Goal: Task Accomplishment & Management: Complete application form

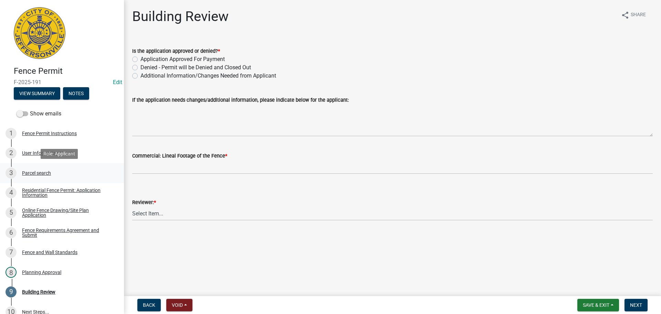
click at [32, 172] on div "Parcel search" at bounding box center [36, 172] width 29 height 5
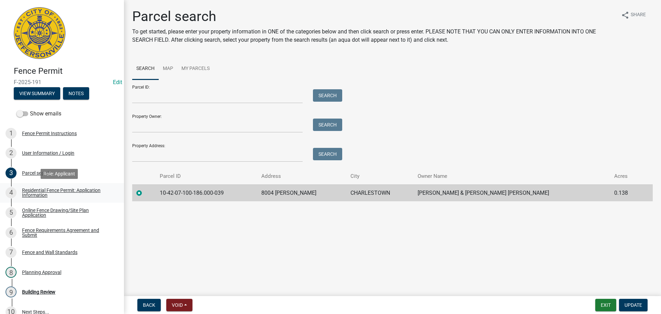
click at [39, 195] on div "Residential Fence Permit: Application Information" at bounding box center [67, 193] width 91 height 10
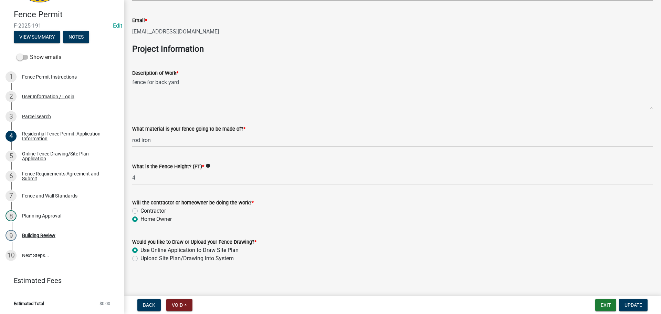
scroll to position [560, 0]
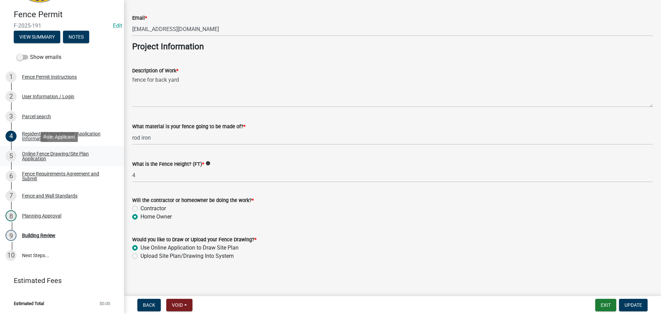
drag, startPoint x: 41, startPoint y: 155, endPoint x: 46, endPoint y: 156, distance: 6.0
click at [42, 155] on div "Online Fence Drawing/Site Plan Application" at bounding box center [67, 156] width 91 height 10
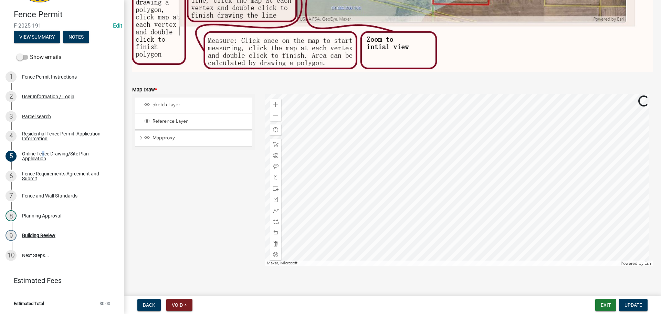
scroll to position [233, 0]
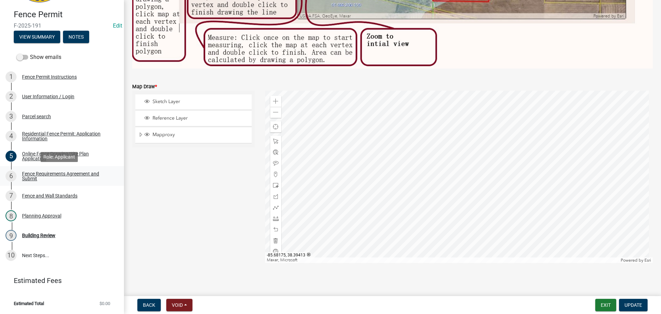
click at [30, 172] on div "Fence Requirements Agreement and Submit" at bounding box center [67, 176] width 91 height 10
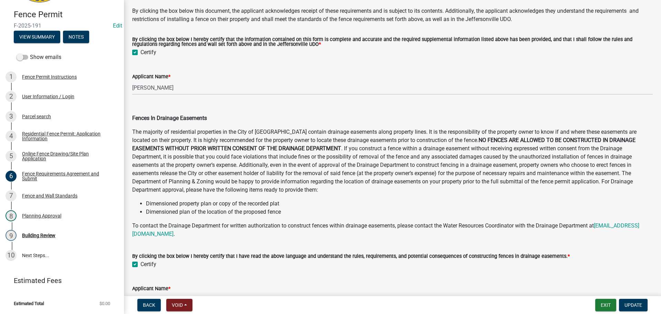
scroll to position [338, 0]
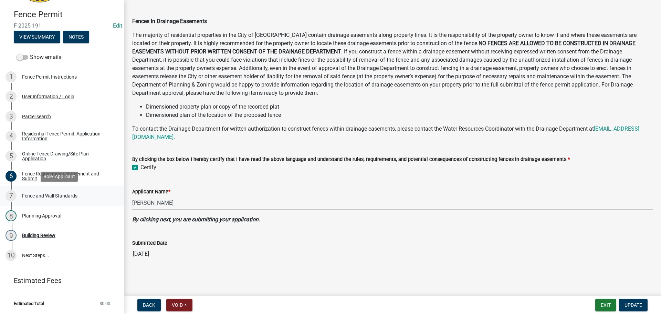
click at [40, 198] on div "Fence and Wall Standards" at bounding box center [49, 195] width 55 height 5
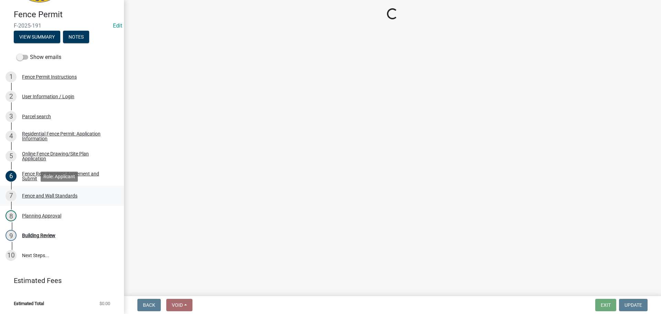
scroll to position [0, 0]
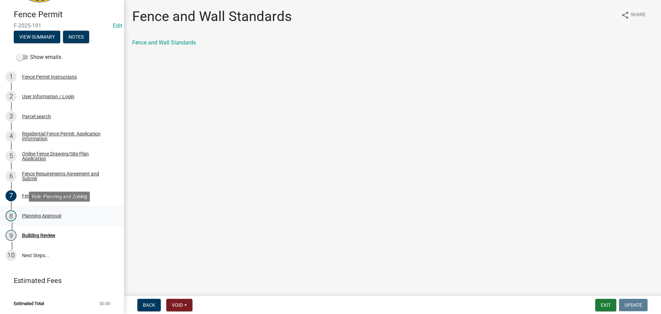
click at [37, 215] on div "Planning Approval" at bounding box center [41, 215] width 39 height 5
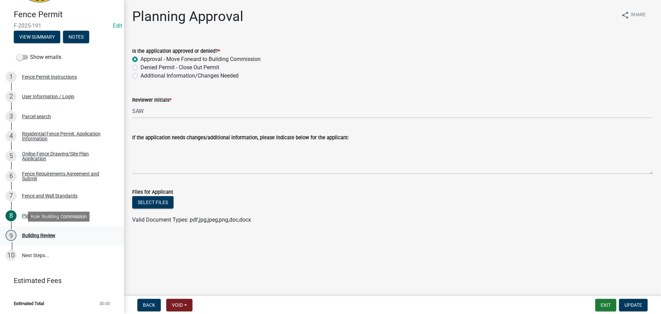
drag, startPoint x: 34, startPoint y: 235, endPoint x: 71, endPoint y: 231, distance: 37.1
click at [34, 234] on div "Building Review" at bounding box center [38, 235] width 33 height 5
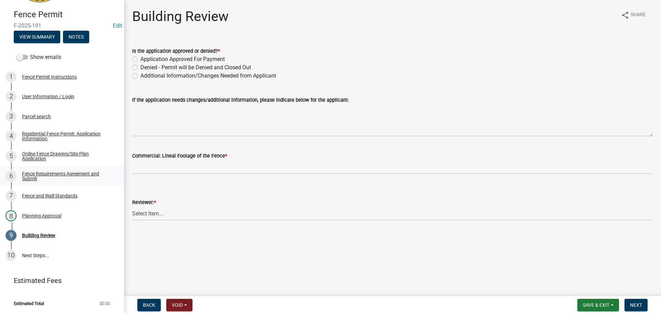
click at [30, 171] on div "Fence Requirements Agreement and Submit" at bounding box center [67, 176] width 91 height 10
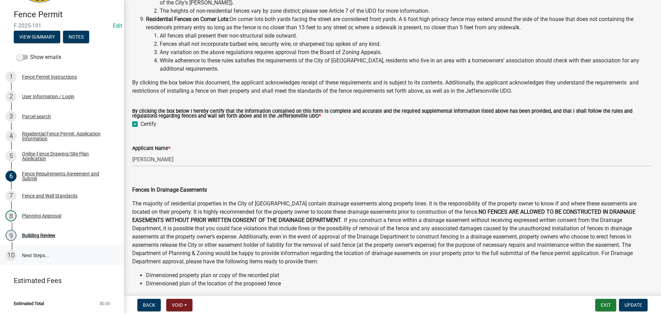
scroll to position [172, 0]
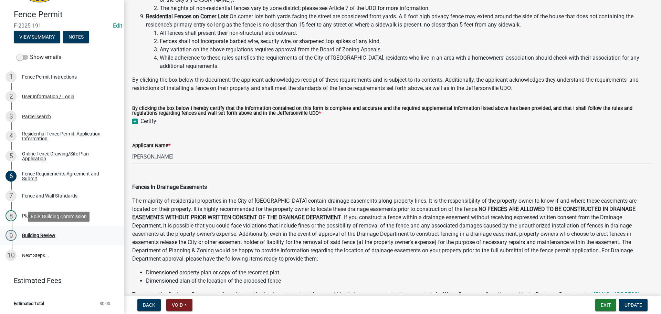
click at [23, 236] on div "Building Review" at bounding box center [38, 235] width 33 height 5
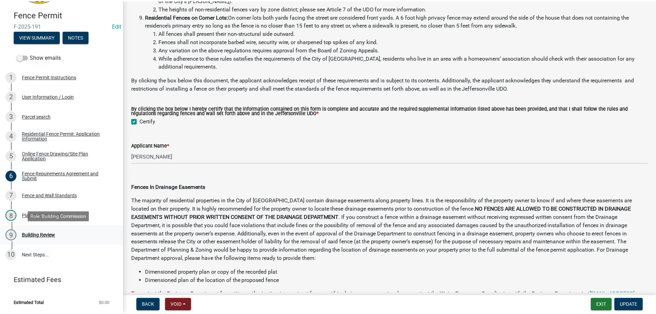
scroll to position [0, 0]
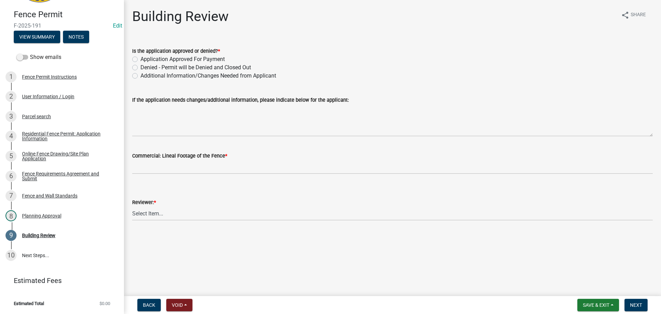
click at [140, 58] on label "Application Approved For Payment" at bounding box center [182, 59] width 84 height 8
click at [140, 58] on input "Application Approved For Payment" at bounding box center [142, 57] width 4 height 4
radio input "true"
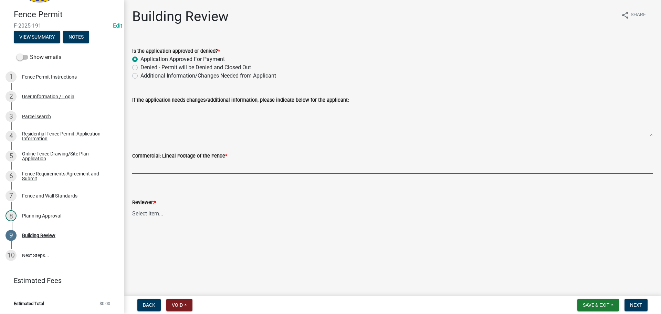
click at [164, 167] on input "text" at bounding box center [392, 167] width 521 height 14
type input "0"
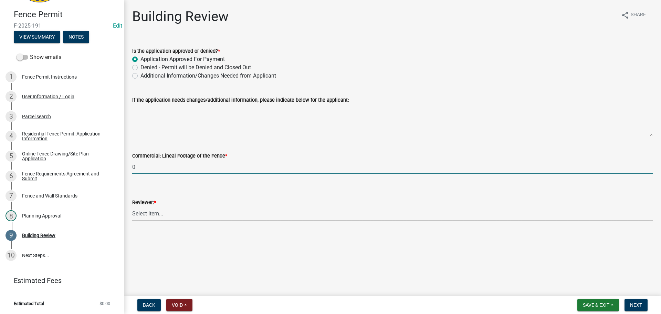
click at [146, 210] on select "Select Item... [PERSON_NAME] [PERSON_NAME] [PERSON_NAME] [PERSON_NAME] [PERSON_…" at bounding box center [392, 213] width 521 height 14
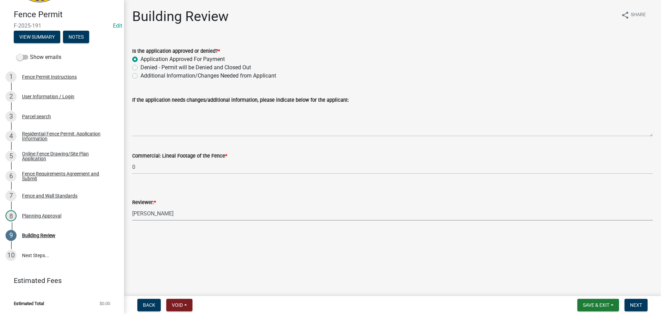
click at [132, 206] on select "Select Item... [PERSON_NAME] [PERSON_NAME] [PERSON_NAME] [PERSON_NAME] [PERSON_…" at bounding box center [392, 213] width 521 height 14
select select "e36977bf-af8d-40c9-935f-0f479ad9eb24"
drag, startPoint x: 633, startPoint y: 302, endPoint x: 657, endPoint y: 283, distance: 30.9
click at [634, 302] on span "Next" at bounding box center [636, 305] width 12 height 6
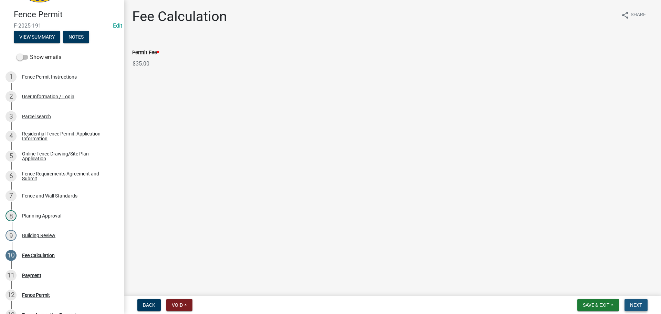
drag, startPoint x: 635, startPoint y: 305, endPoint x: 632, endPoint y: 301, distance: 4.7
click at [635, 305] on span "Next" at bounding box center [636, 305] width 12 height 6
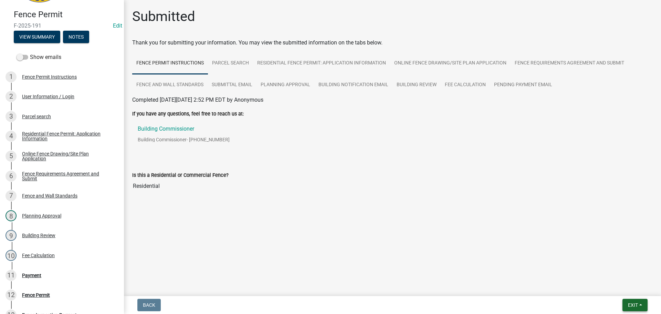
click at [644, 306] on button "Exit" at bounding box center [634, 305] width 25 height 12
click at [617, 285] on button "Save & Exit" at bounding box center [620, 287] width 55 height 17
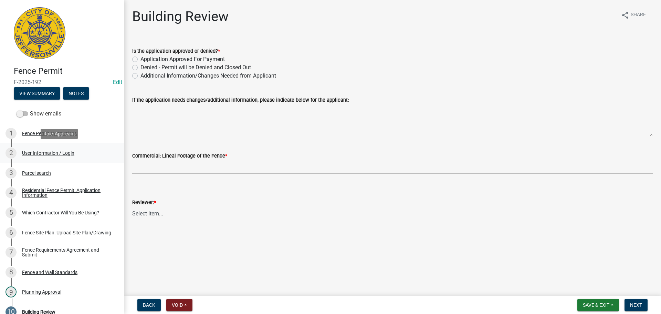
click at [48, 152] on div "User Information / Login" at bounding box center [48, 152] width 52 height 5
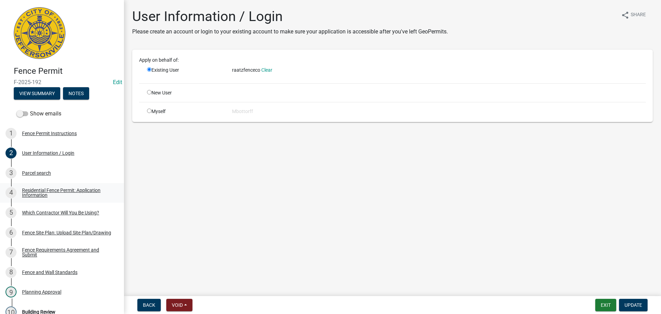
click at [46, 190] on div "Residential Fence Permit: Application Information" at bounding box center [67, 193] width 91 height 10
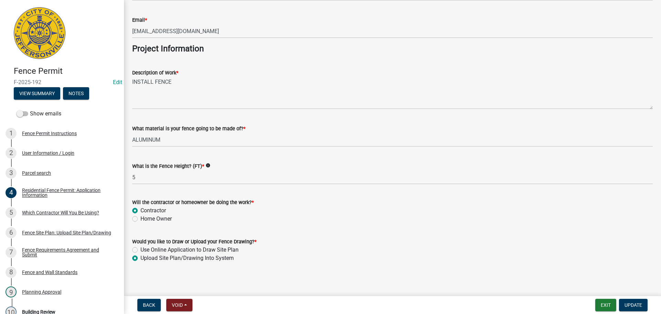
scroll to position [560, 0]
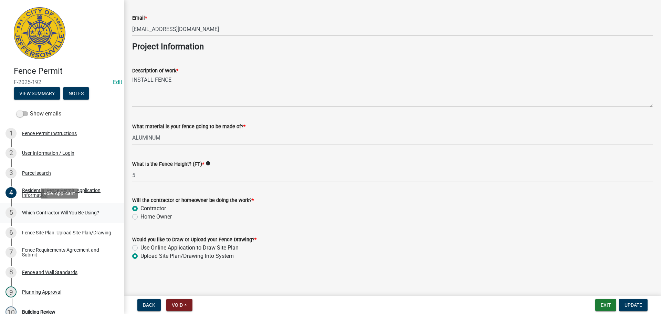
click at [41, 214] on div "Which Contractor Will You Be Using?" at bounding box center [60, 212] width 77 height 5
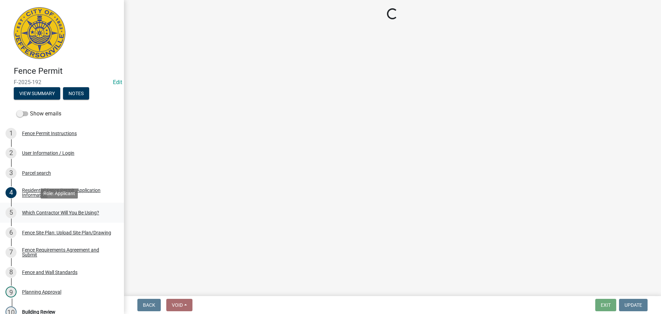
scroll to position [0, 0]
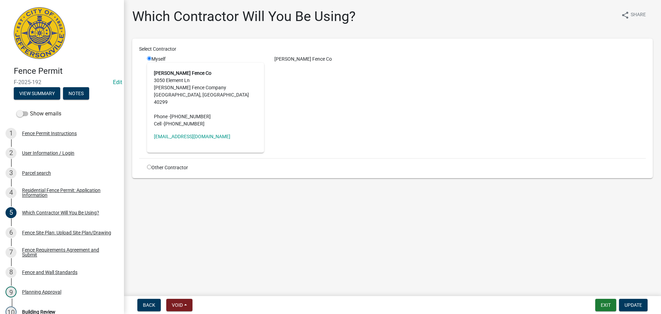
click at [147, 240] on main "Which Contractor Will You Be Using? share Share Select Contractor Myself [PERSO…" at bounding box center [392, 146] width 537 height 293
drag, startPoint x: 46, startPoint y: 230, endPoint x: 51, endPoint y: 227, distance: 5.0
click at [48, 230] on div "Fence Site Plan: Upload Site Plan/Drawing" at bounding box center [66, 232] width 89 height 5
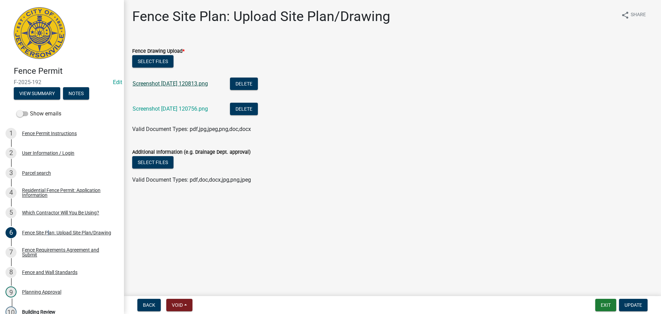
click at [160, 85] on link "Screenshot [DATE] 120813.png" at bounding box center [170, 83] width 75 height 7
click at [161, 108] on link "Screenshot [DATE] 120756.png" at bounding box center [170, 108] width 75 height 7
click at [43, 211] on div "Which Contractor Will You Be Using?" at bounding box center [60, 212] width 77 height 5
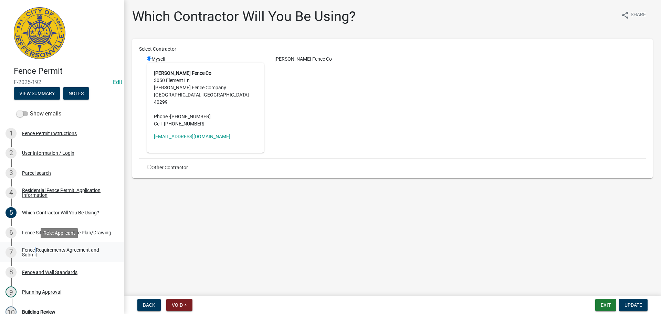
drag, startPoint x: 33, startPoint y: 251, endPoint x: 37, endPoint y: 250, distance: 3.9
click at [34, 251] on div "Fence Requirements Agreement and Submit" at bounding box center [67, 252] width 91 height 10
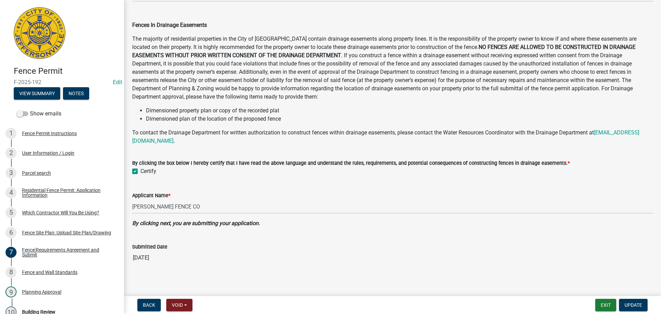
scroll to position [338, 0]
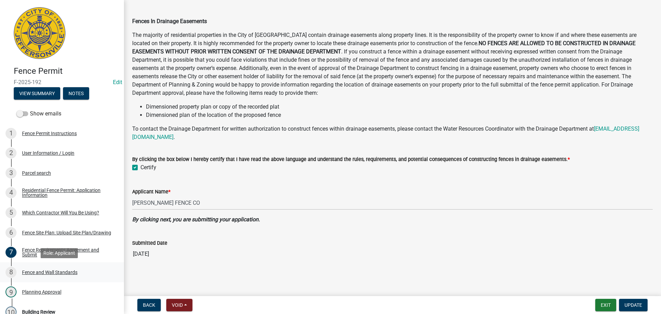
click at [53, 271] on div "Fence and Wall Standards" at bounding box center [49, 272] width 55 height 5
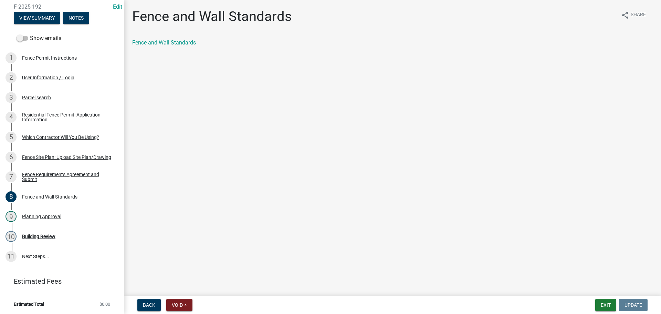
scroll to position [76, 0]
click at [34, 215] on div "Planning Approval" at bounding box center [41, 215] width 39 height 5
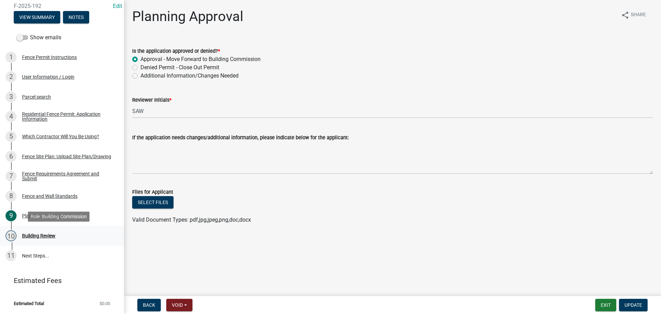
click at [48, 234] on div "Building Review" at bounding box center [38, 235] width 33 height 5
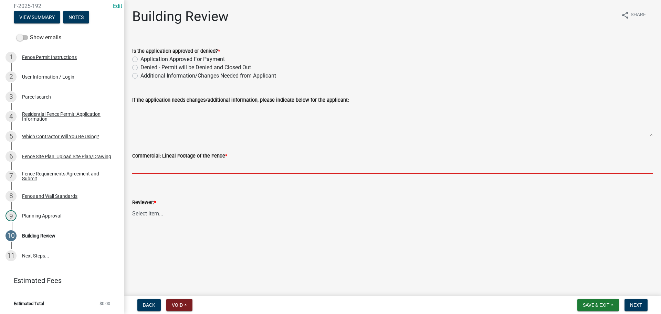
click at [147, 165] on input "text" at bounding box center [392, 167] width 521 height 14
type input "0"
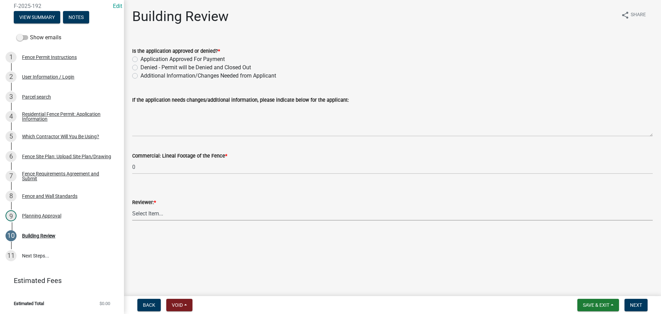
click at [151, 212] on select "Select Item... [PERSON_NAME] [PERSON_NAME] [PERSON_NAME] [PERSON_NAME] [PERSON_…" at bounding box center [392, 213] width 521 height 14
click at [132, 206] on select "Select Item... [PERSON_NAME] [PERSON_NAME] [PERSON_NAME] [PERSON_NAME] [PERSON_…" at bounding box center [392, 213] width 521 height 14
select select "e36977bf-af8d-40c9-935f-0f479ad9eb24"
click at [640, 304] on span "Next" at bounding box center [636, 305] width 12 height 6
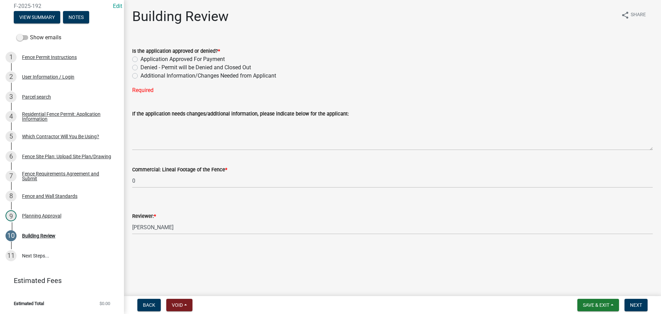
click at [140, 58] on label "Application Approved For Payment" at bounding box center [182, 59] width 84 height 8
click at [140, 58] on input "Application Approved For Payment" at bounding box center [142, 57] width 4 height 4
radio input "true"
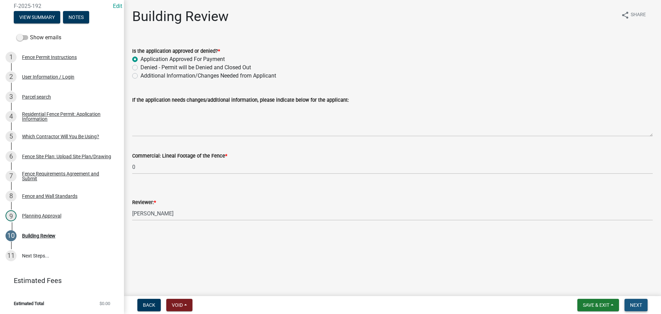
click at [635, 303] on span "Next" at bounding box center [636, 305] width 12 height 6
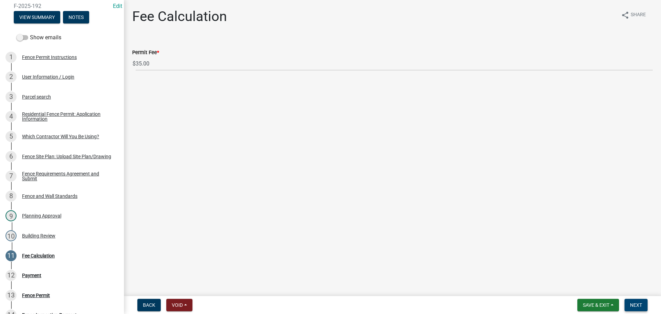
click at [635, 303] on span "Next" at bounding box center [636, 305] width 12 height 6
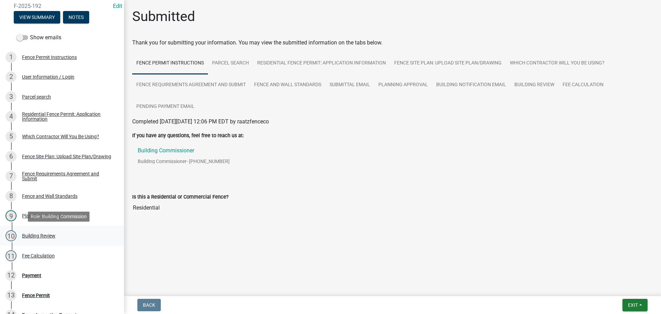
click at [0, 243] on link "10 Building Review" at bounding box center [62, 236] width 124 height 20
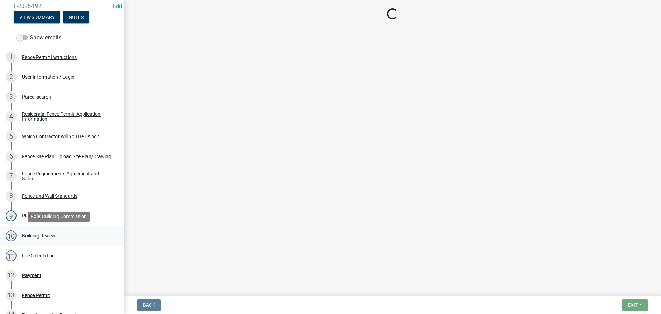
select select "e36977bf-af8d-40c9-935f-0f479ad9eb24"
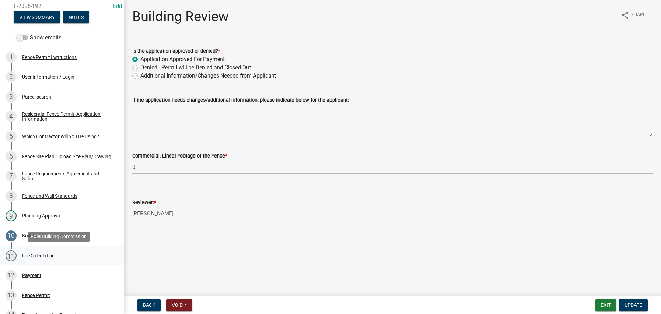
click at [41, 256] on div "Fee Calculation" at bounding box center [38, 255] width 33 height 5
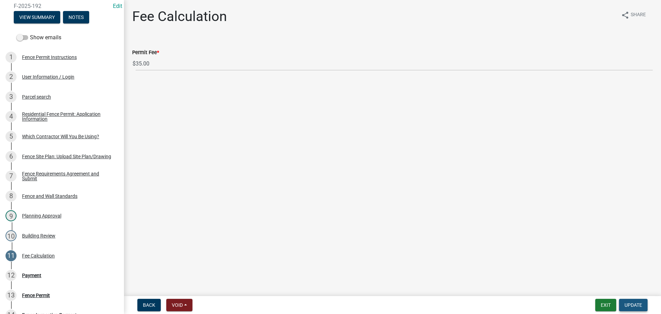
click at [630, 306] on span "Update" at bounding box center [634, 305] width 18 height 6
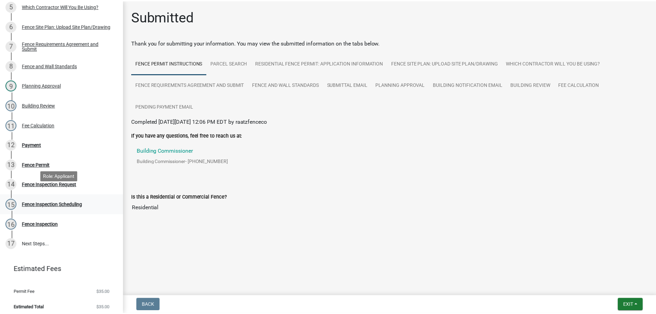
scroll to position [211, 0]
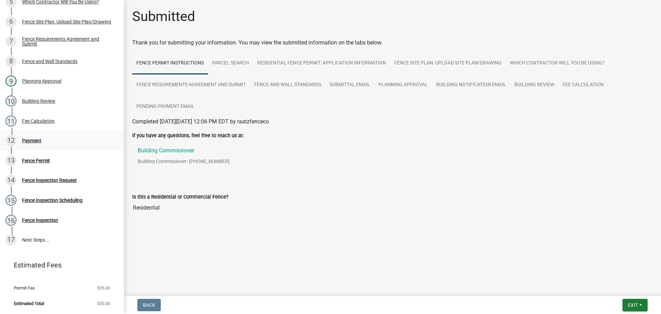
click at [33, 139] on div "Payment" at bounding box center [31, 140] width 19 height 5
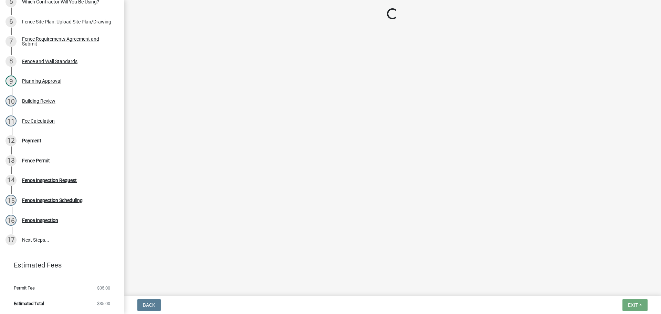
select select "3: 3"
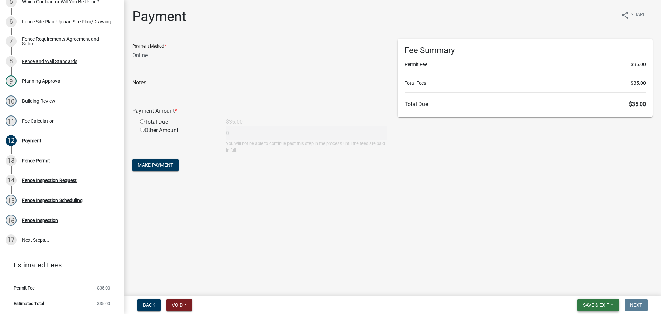
click at [598, 304] on span "Save & Exit" at bounding box center [596, 305] width 27 height 6
click at [590, 288] on button "Save & Exit" at bounding box center [591, 287] width 55 height 17
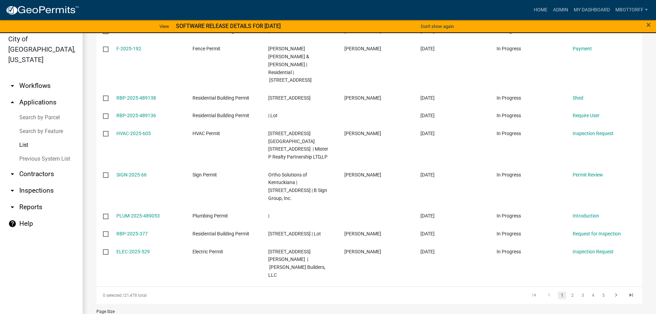
scroll to position [8, 0]
